Goal: Task Accomplishment & Management: Manage account settings

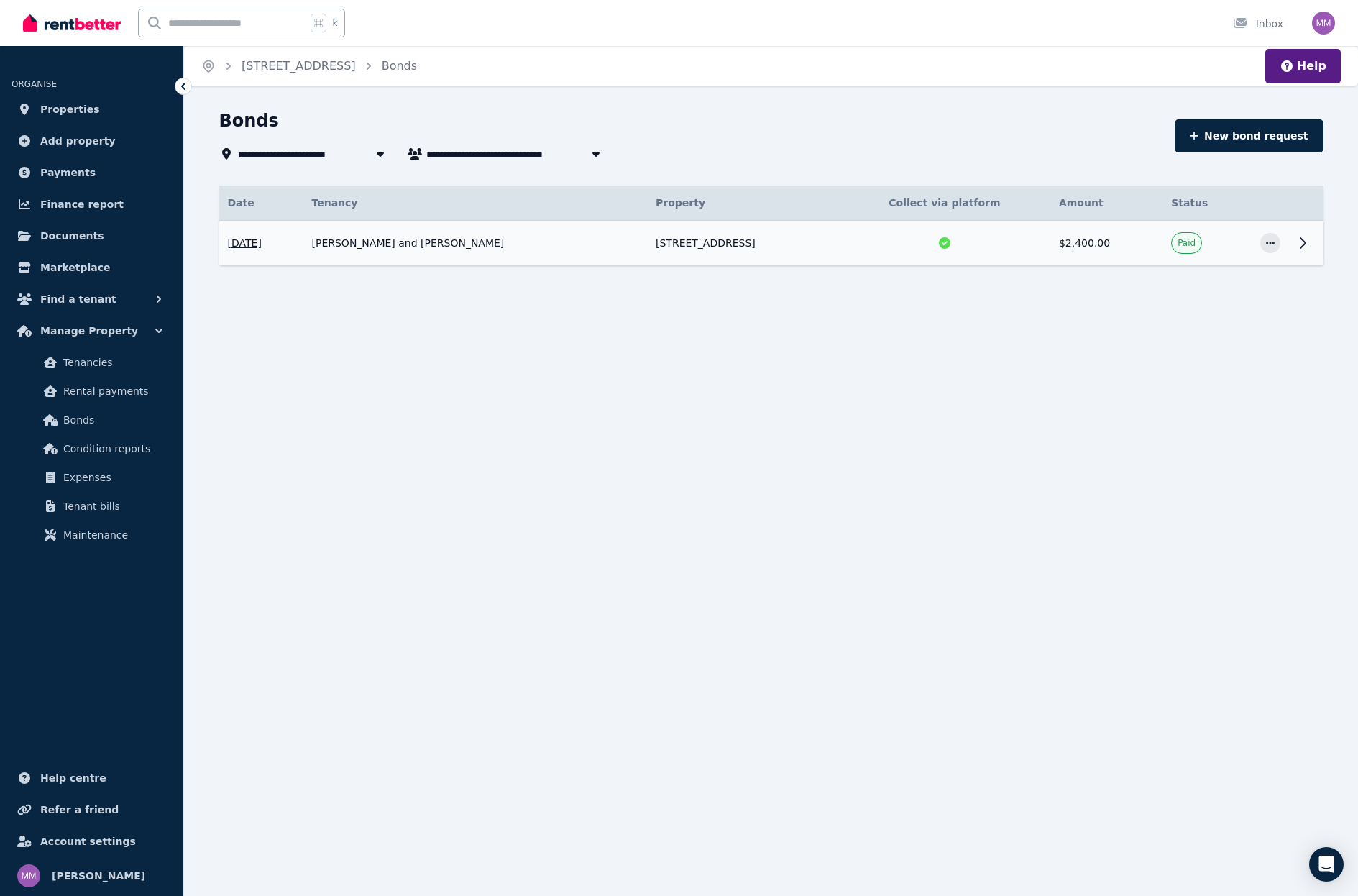
click at [431, 251] on td "Carla Murphy and Jaidyn Williams" at bounding box center [475, 243] width 344 height 45
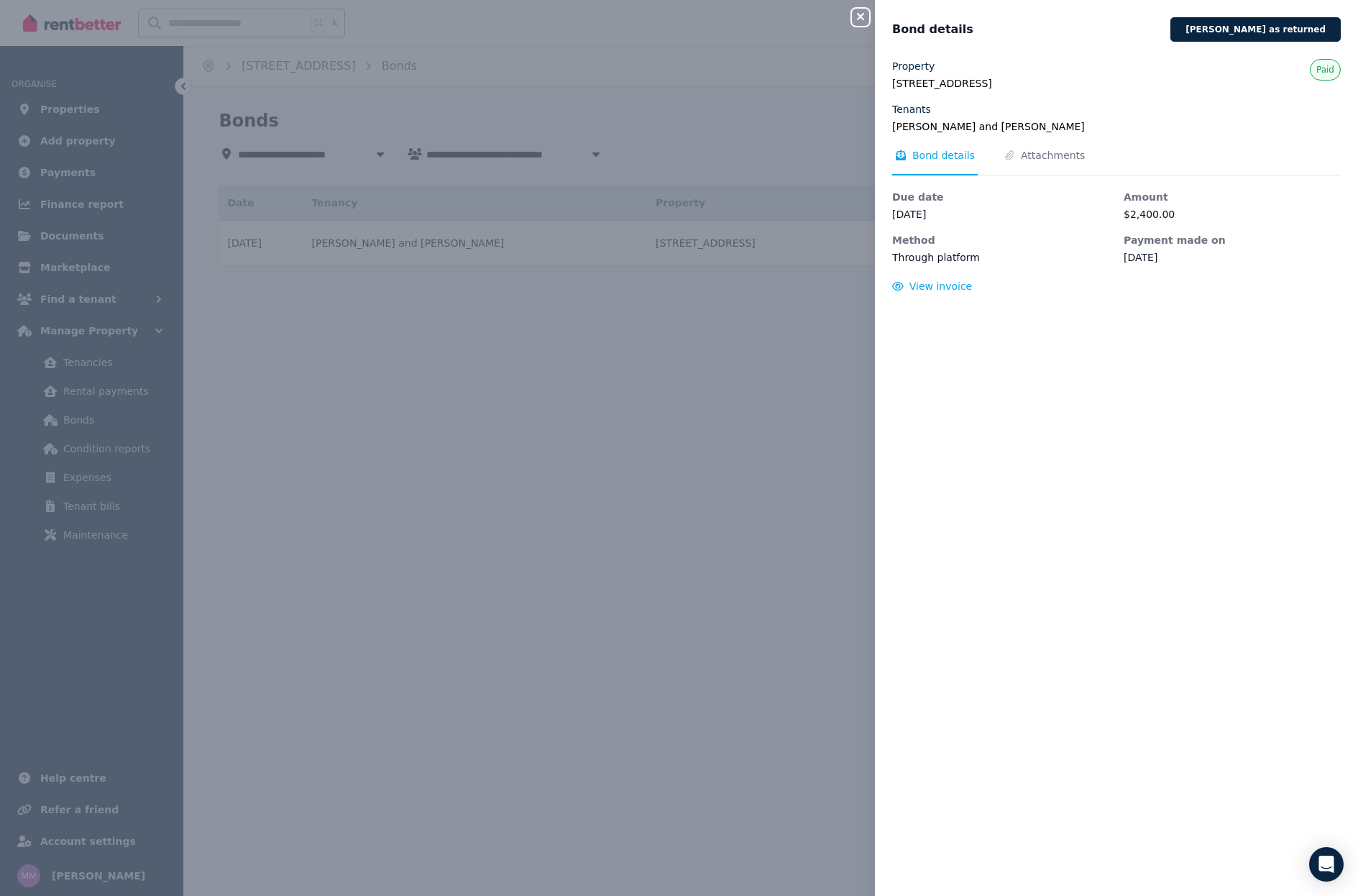
click at [60, 376] on div "Close panel Bond details Mark bond as returned Property 5 Wagoora Way, Koongami…" at bounding box center [679, 448] width 1358 height 896
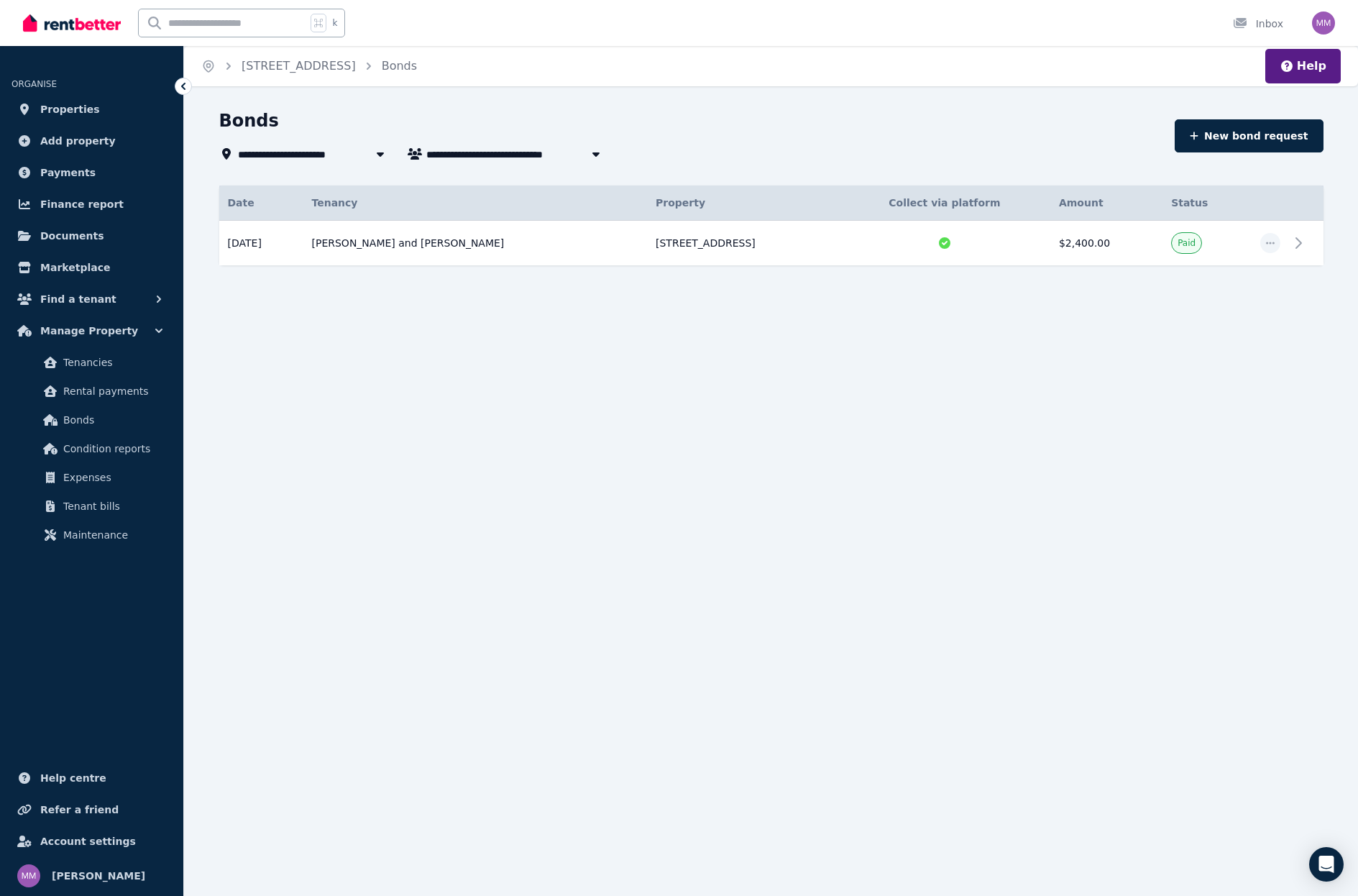
click at [99, 364] on span "Tenancies" at bounding box center [111, 362] width 97 height 18
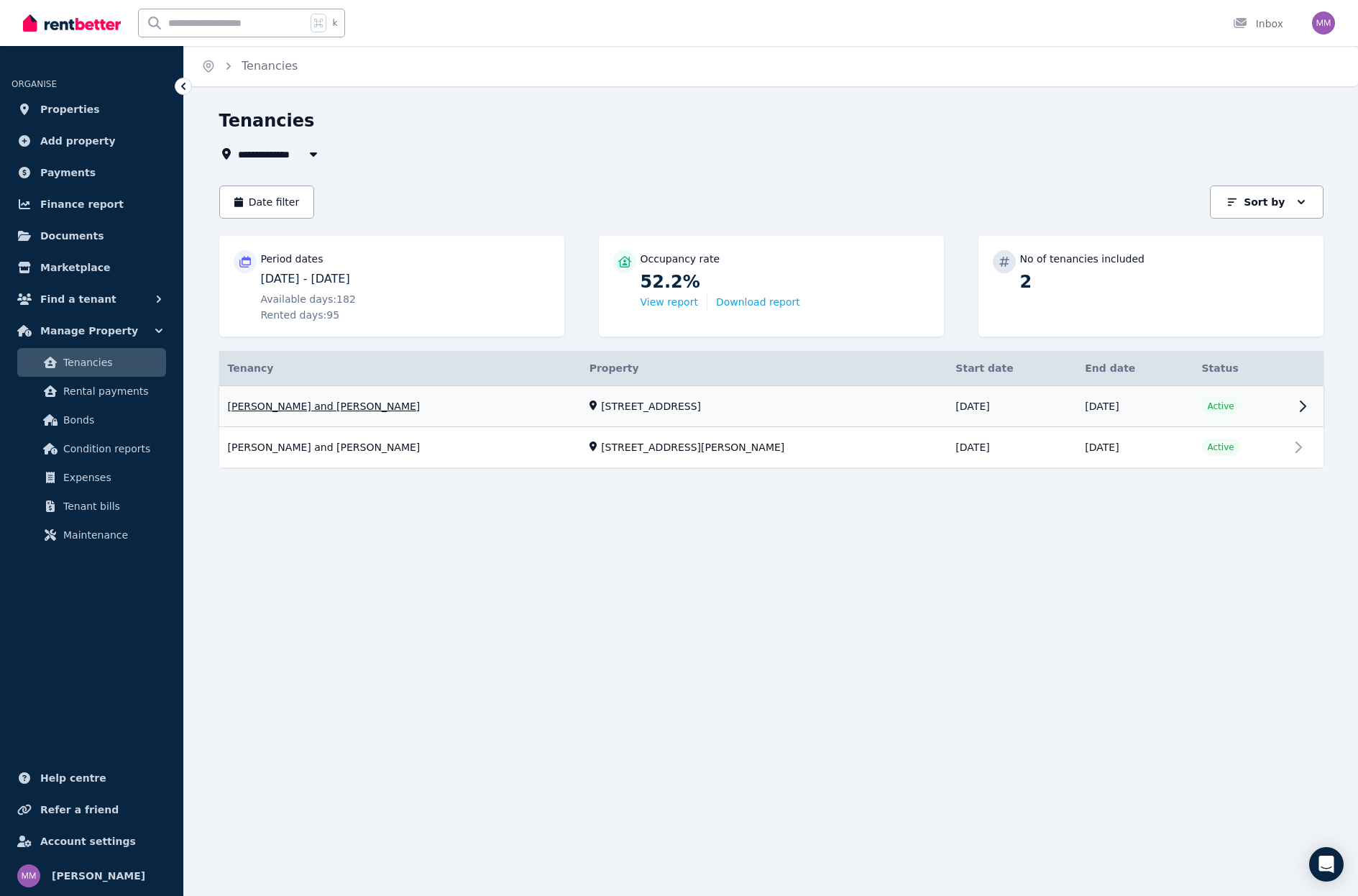
click at [1303, 408] on link "View property details" at bounding box center [771, 406] width 1105 height 41
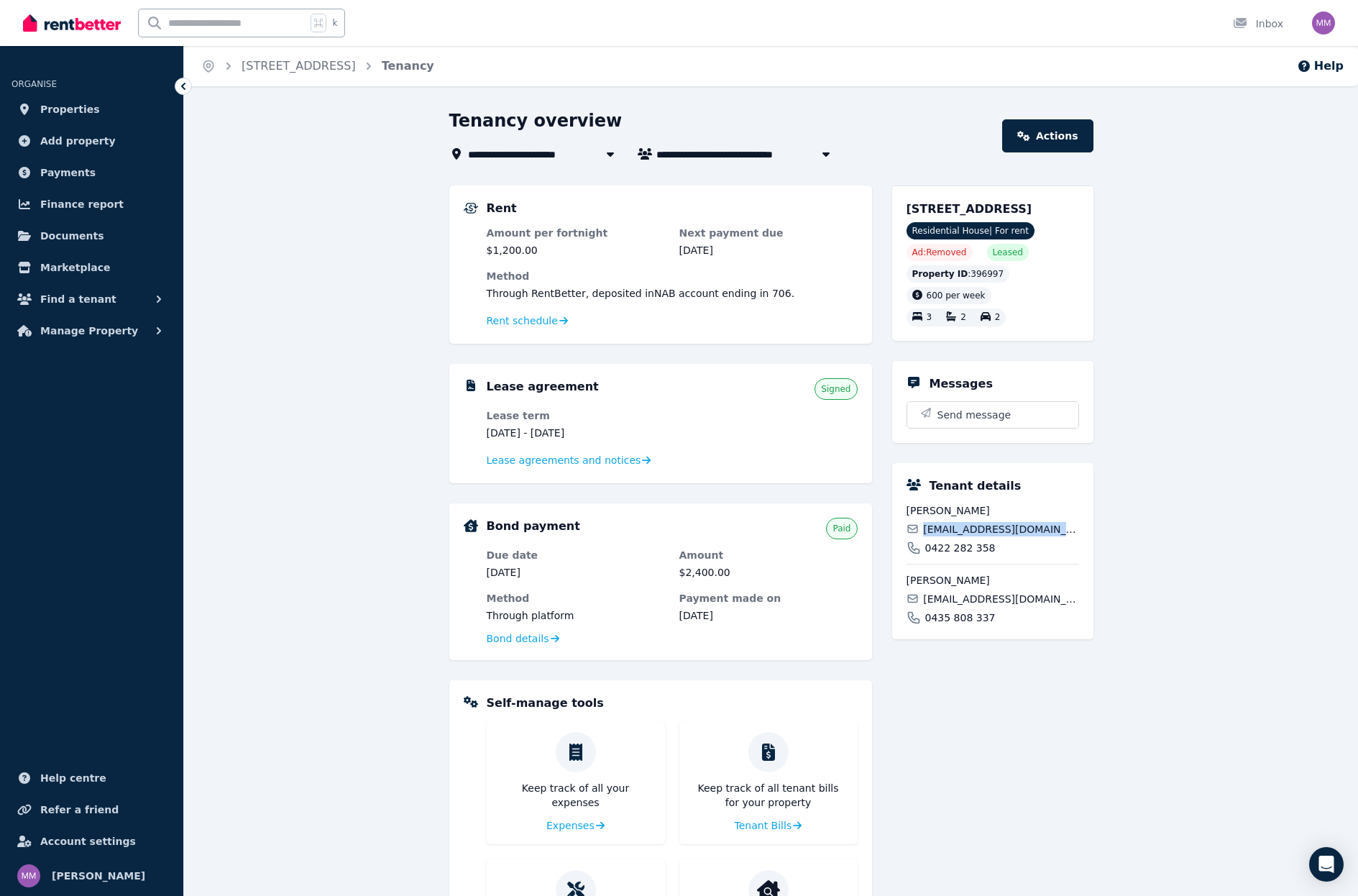
drag, startPoint x: 1077, startPoint y: 547, endPoint x: 922, endPoint y: 551, distance: 155.1
click at [922, 536] on div "carlaleemurphy26@gmail.com" at bounding box center [993, 530] width 173 height 15
copy span "carlaleemurphy26@gmail.com"
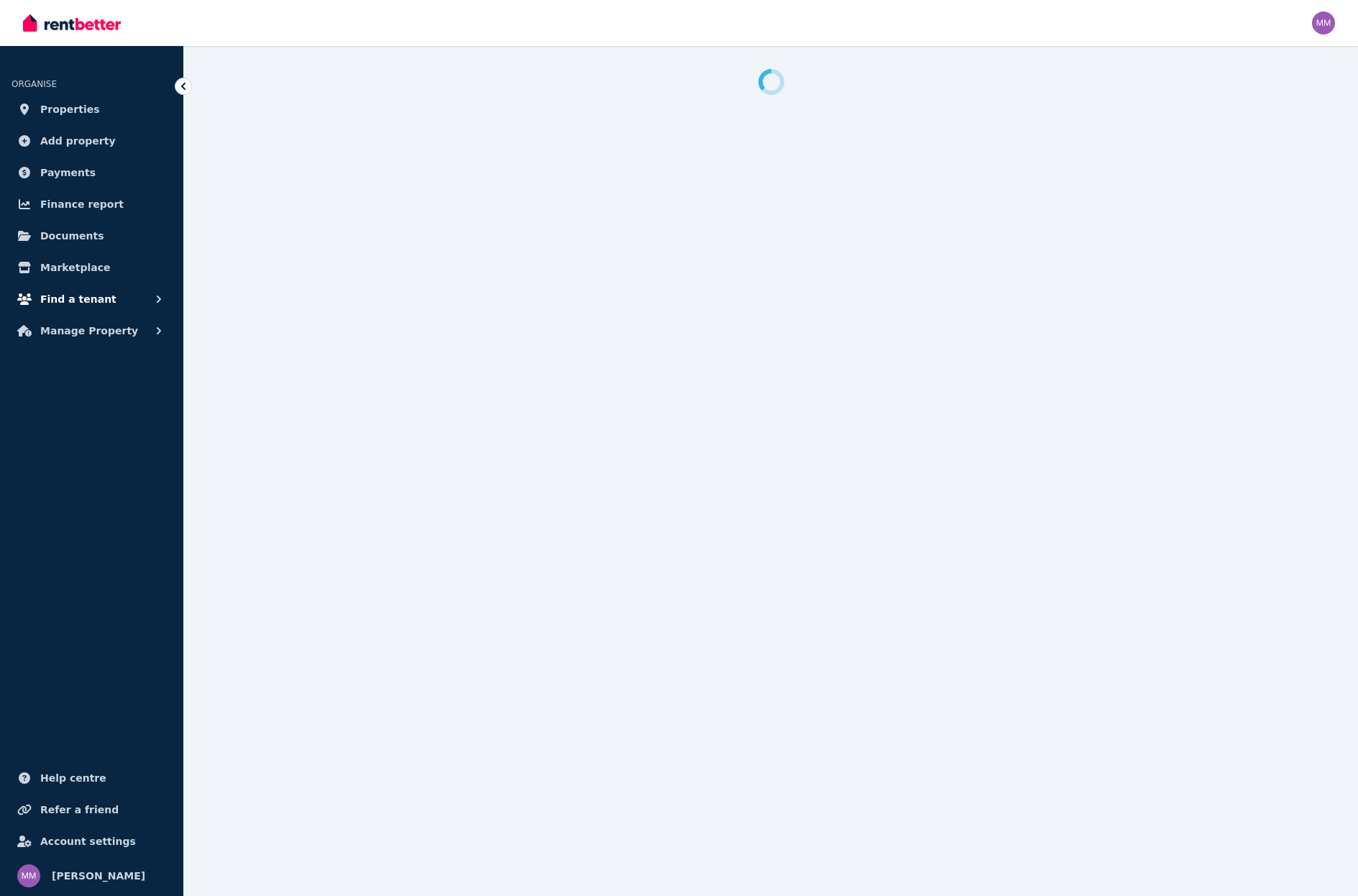
click at [118, 304] on button "Find a tenant" at bounding box center [91, 299] width 160 height 29
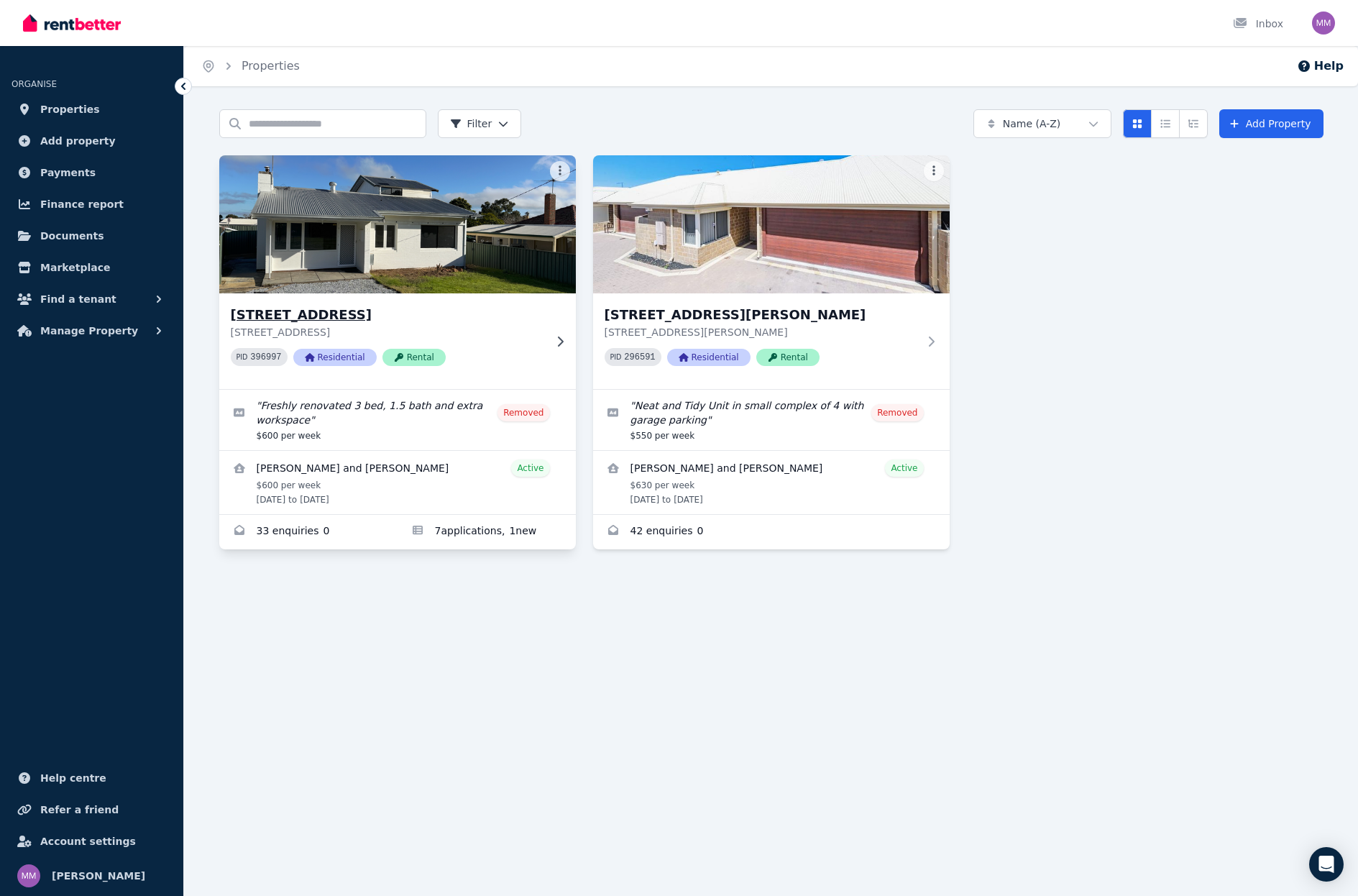
click at [543, 339] on div "5 Wagoora Way, Koongamia 5 Wagoora Way, Koongamia WA 6056 PID 396997 Residentia…" at bounding box center [388, 341] width 314 height 72
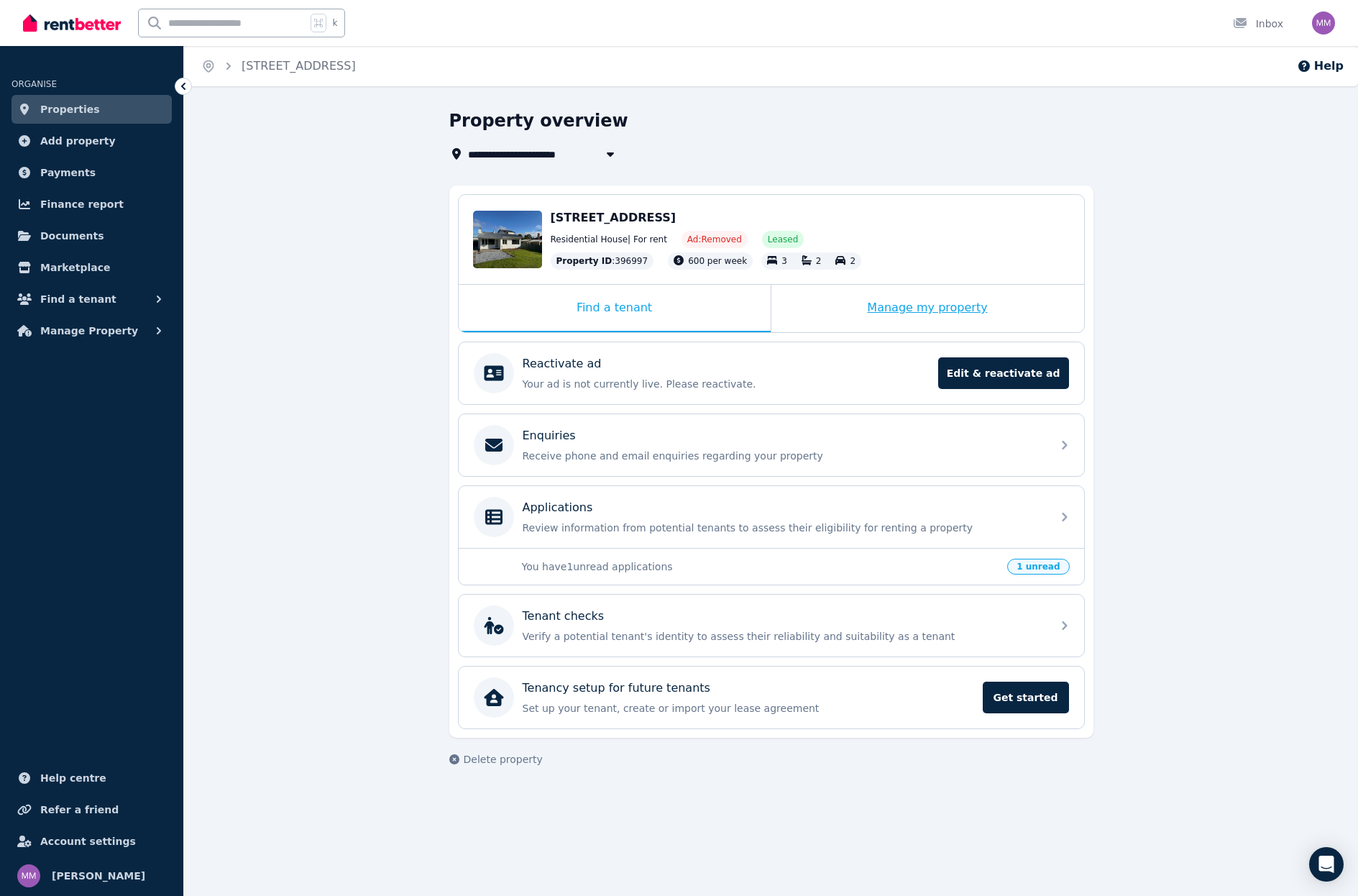
click at [869, 311] on div "Manage my property" at bounding box center [928, 308] width 313 height 47
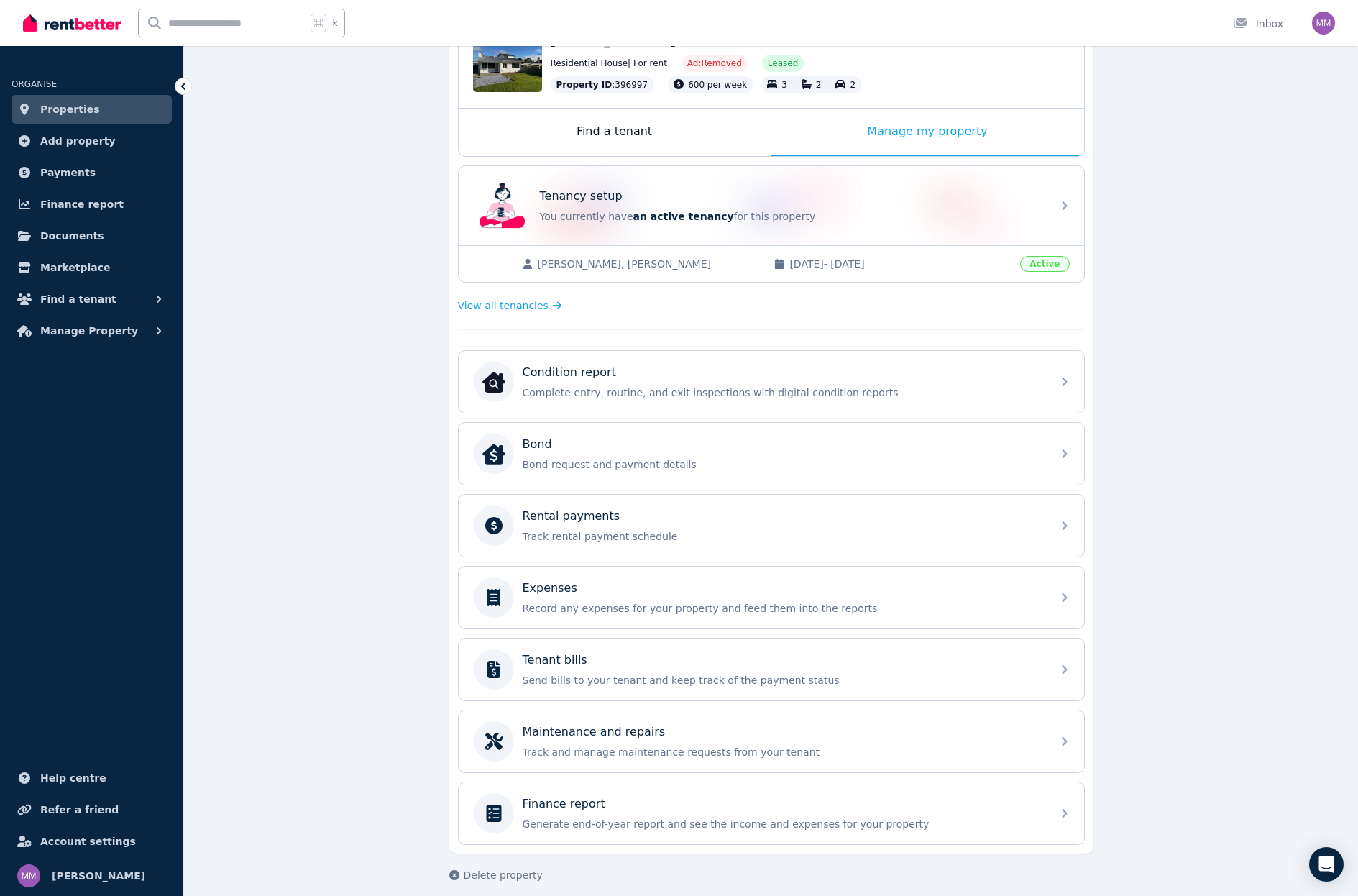
scroll to position [181, 0]
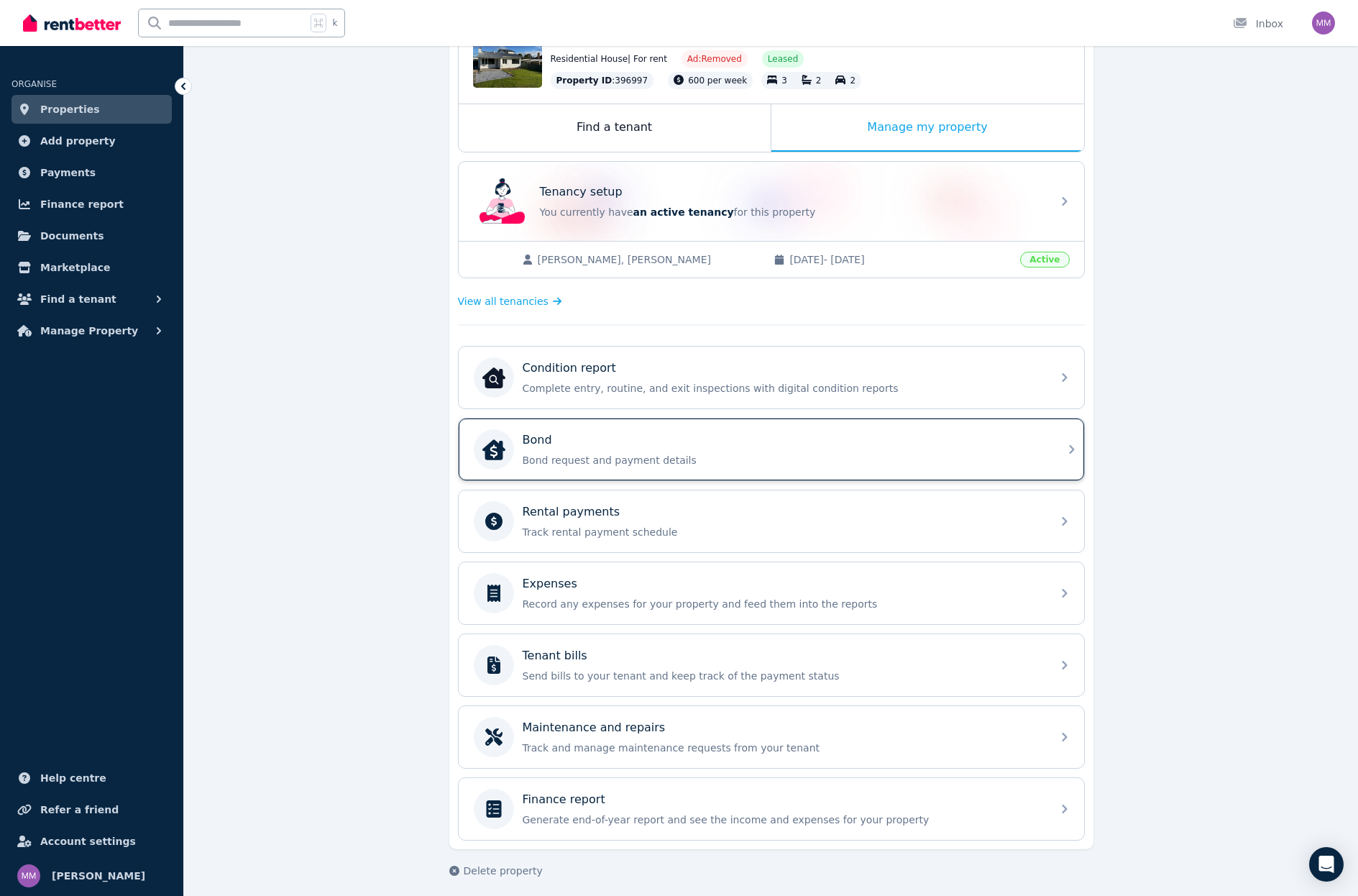
click at [763, 451] on div "Bond Bond request and payment details" at bounding box center [783, 449] width 520 height 36
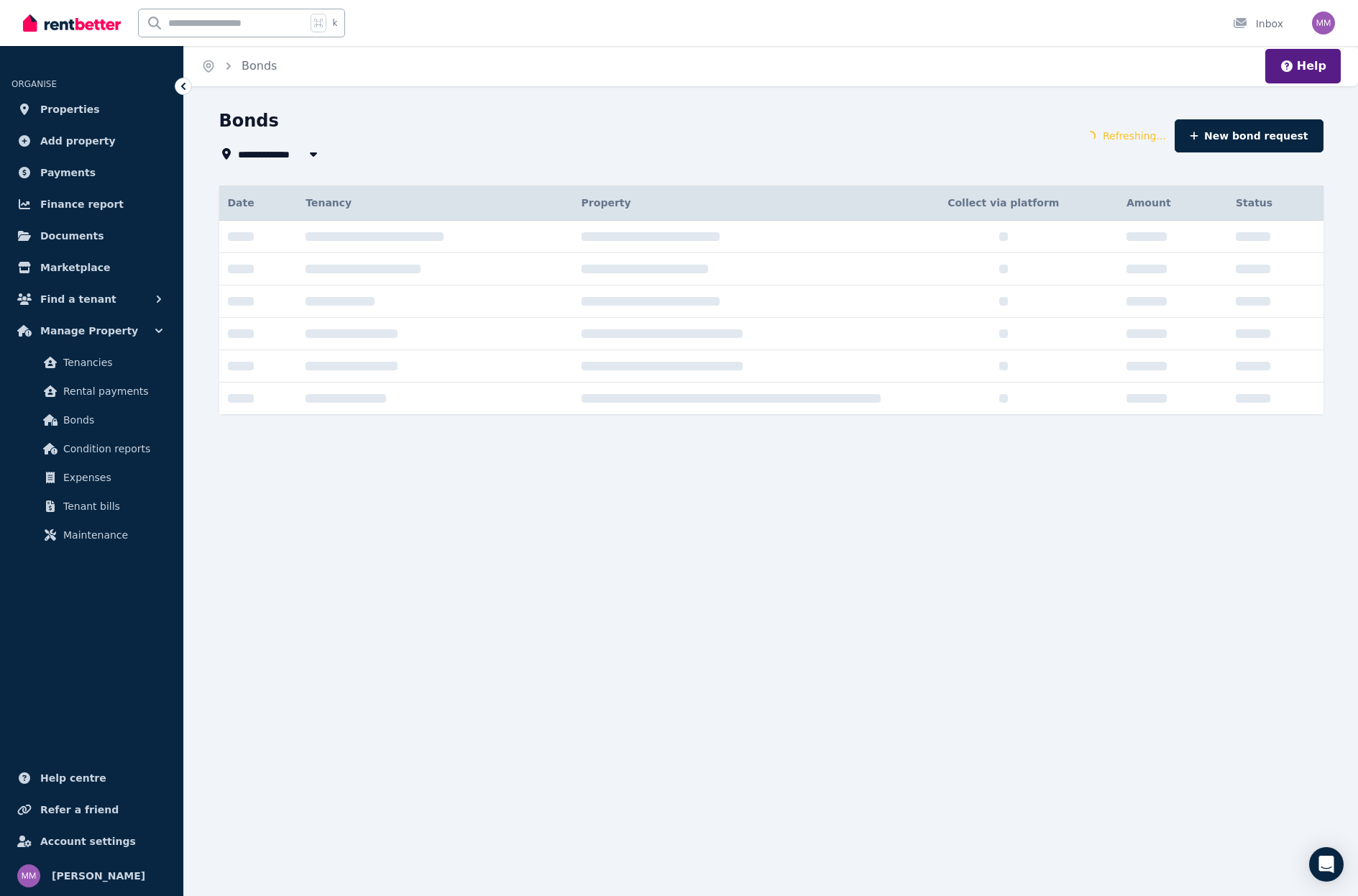
type input "**********"
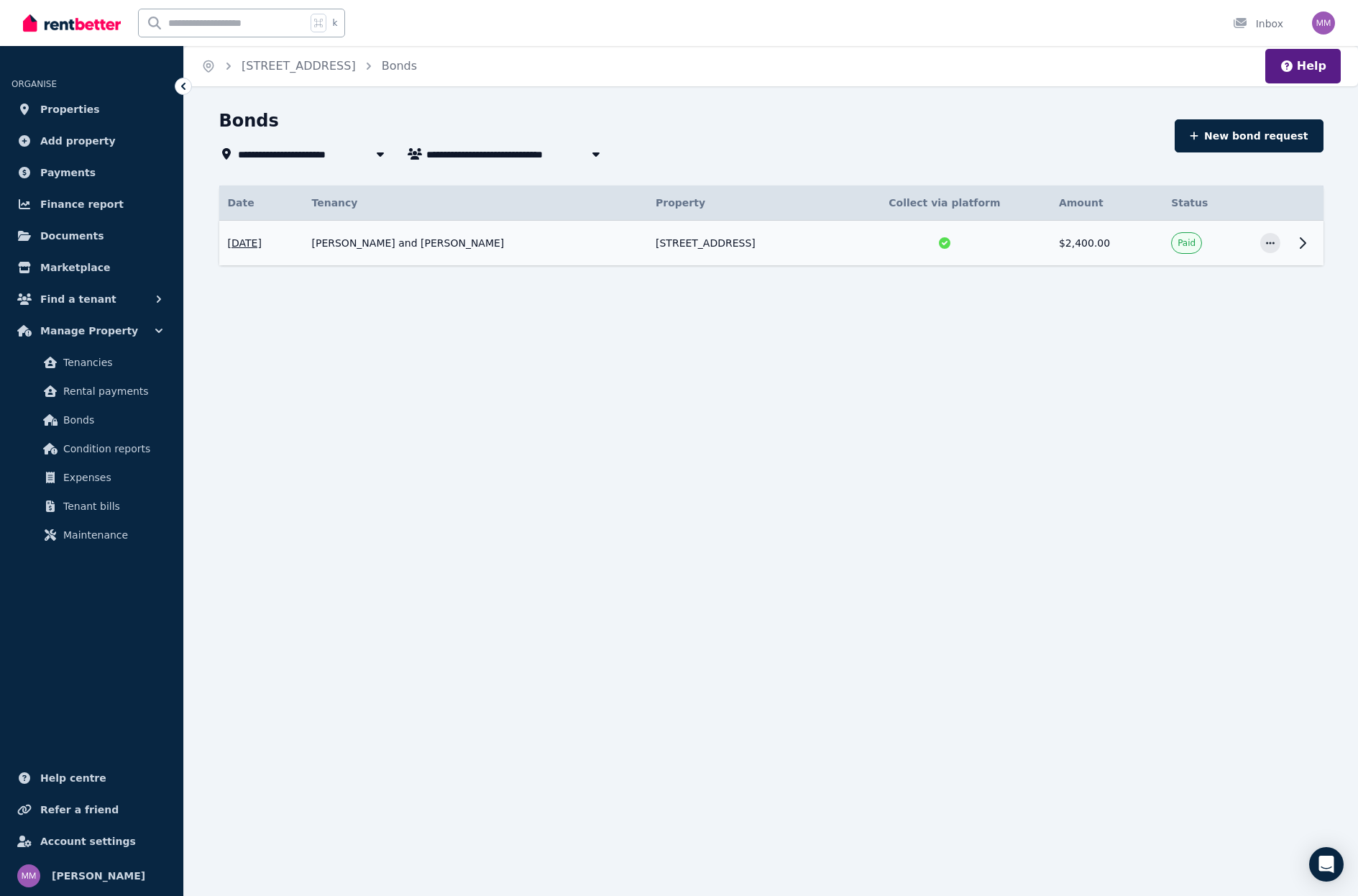
click at [1298, 247] on icon at bounding box center [1302, 243] width 18 height 18
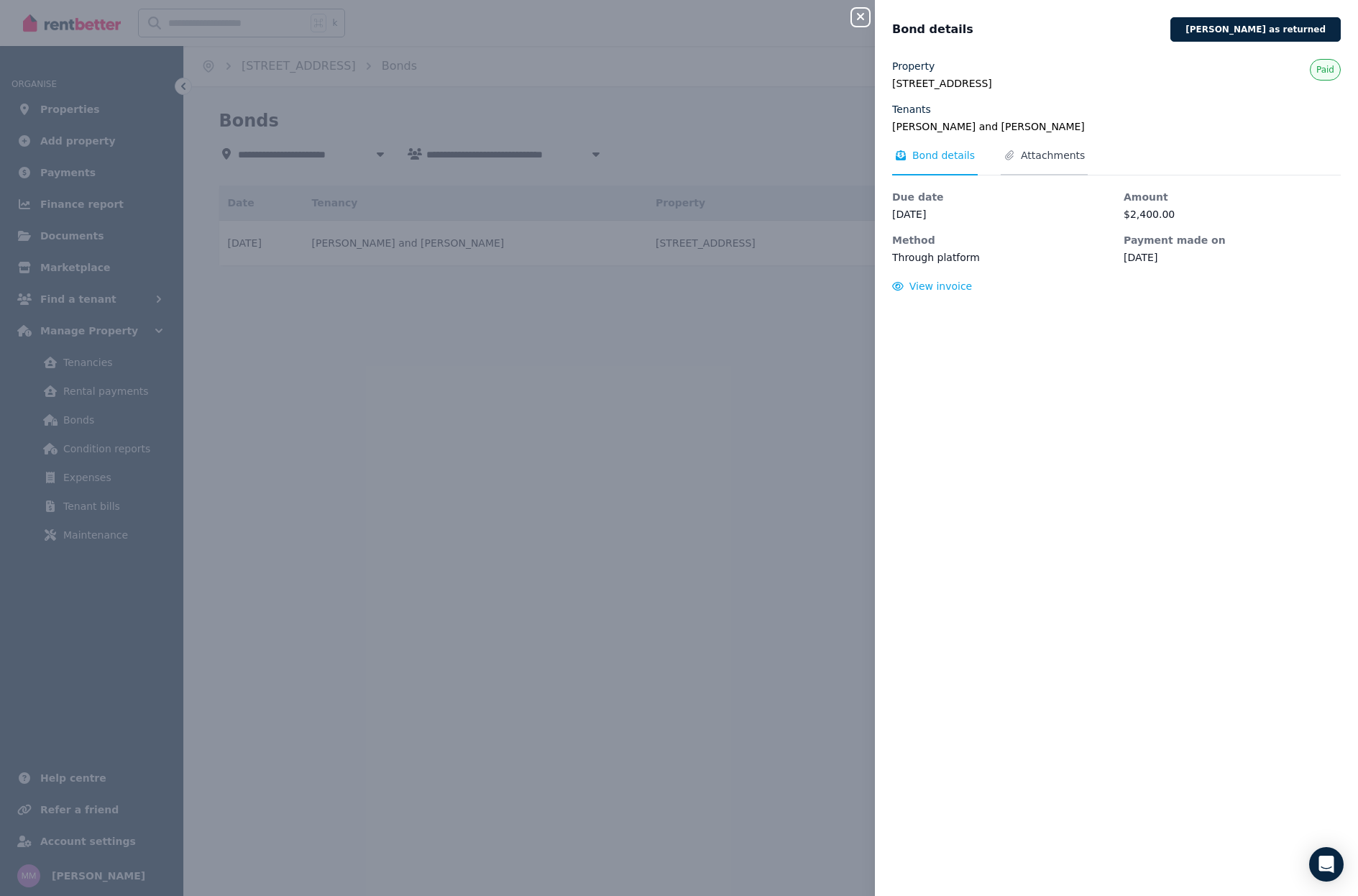
click at [1028, 152] on span "Attachments" at bounding box center [1053, 156] width 64 height 15
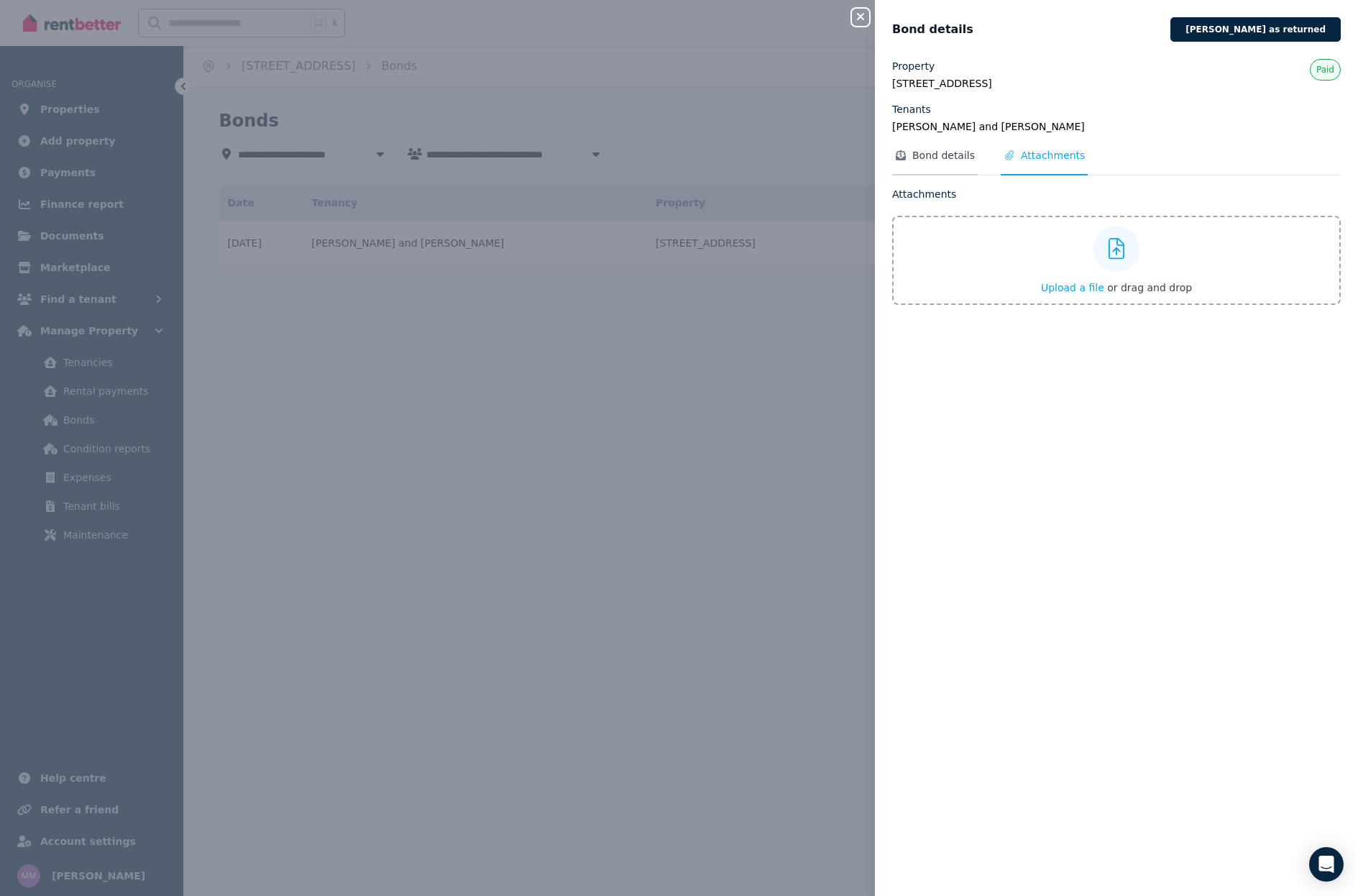
click at [931, 159] on span "Bond details" at bounding box center [943, 156] width 62 height 15
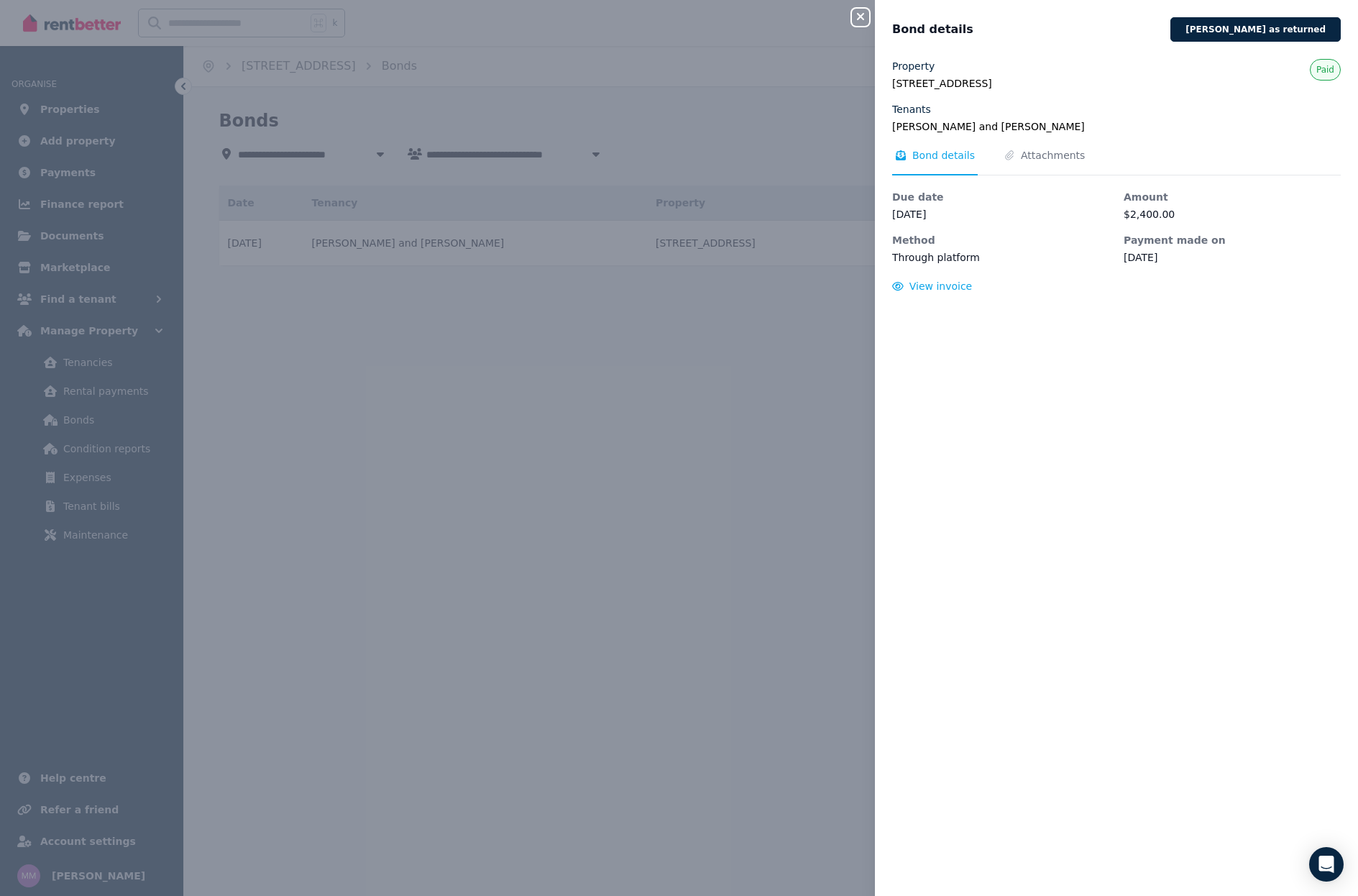
click at [856, 21] on icon "button" at bounding box center [861, 17] width 18 height 11
